Goal: Task Accomplishment & Management: Use online tool/utility

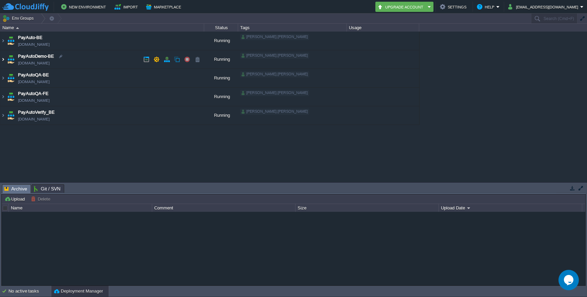
click at [3, 60] on img at bounding box center [2, 59] width 5 height 18
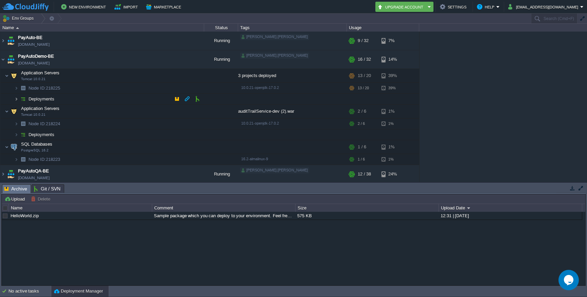
click at [17, 100] on img at bounding box center [16, 99] width 4 height 11
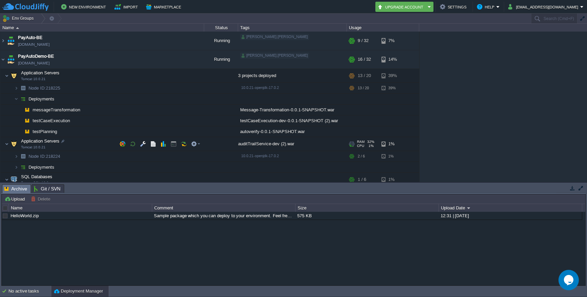
scroll to position [19, 0]
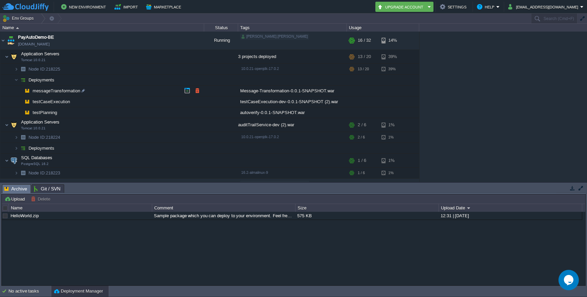
click at [67, 91] on span "messageTransformation" at bounding box center [56, 91] width 49 height 6
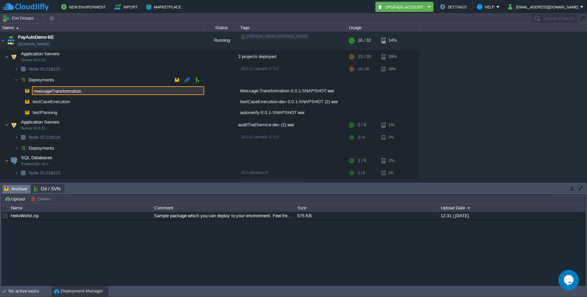
click at [217, 93] on td at bounding box center [221, 91] width 34 height 11
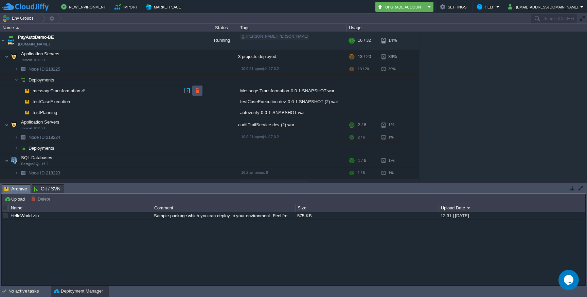
click at [198, 90] on button "button" at bounding box center [197, 91] width 6 height 6
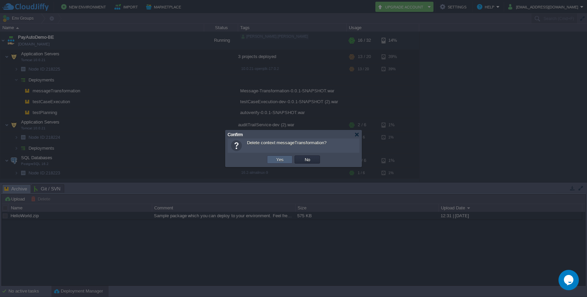
click at [284, 159] on button "Yes" at bounding box center [280, 160] width 12 height 6
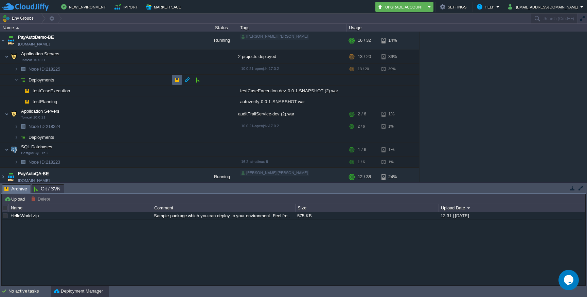
click at [179, 79] on button "button" at bounding box center [177, 80] width 6 height 6
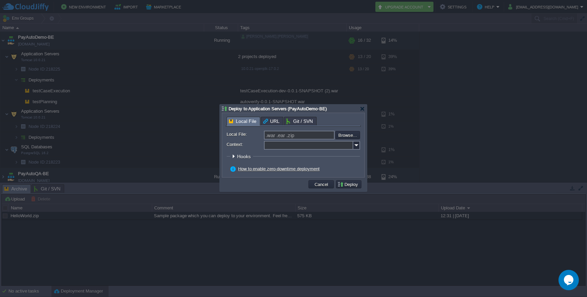
click at [294, 146] on input "Context:" at bounding box center [308, 145] width 89 height 9
paste input "messageTransformation"
type input "messageTransformation"
click at [345, 136] on input "file" at bounding box center [317, 135] width 86 height 8
click at [343, 138] on input "file" at bounding box center [317, 135] width 86 height 8
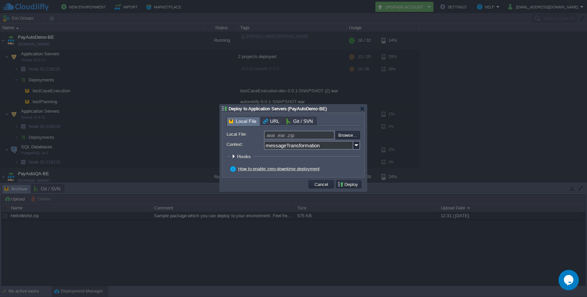
type input "C:\fakepath\Message-Transformation-0.0.1-SNAPSHOT.war"
type input "Message-Transformation-0.0.1-SNAPSHOT.war"
click at [357, 185] on button "Deploy" at bounding box center [348, 184] width 23 height 6
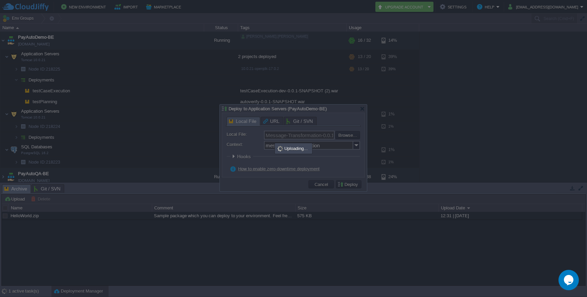
scroll to position [0, 0]
